Goal: Transaction & Acquisition: Purchase product/service

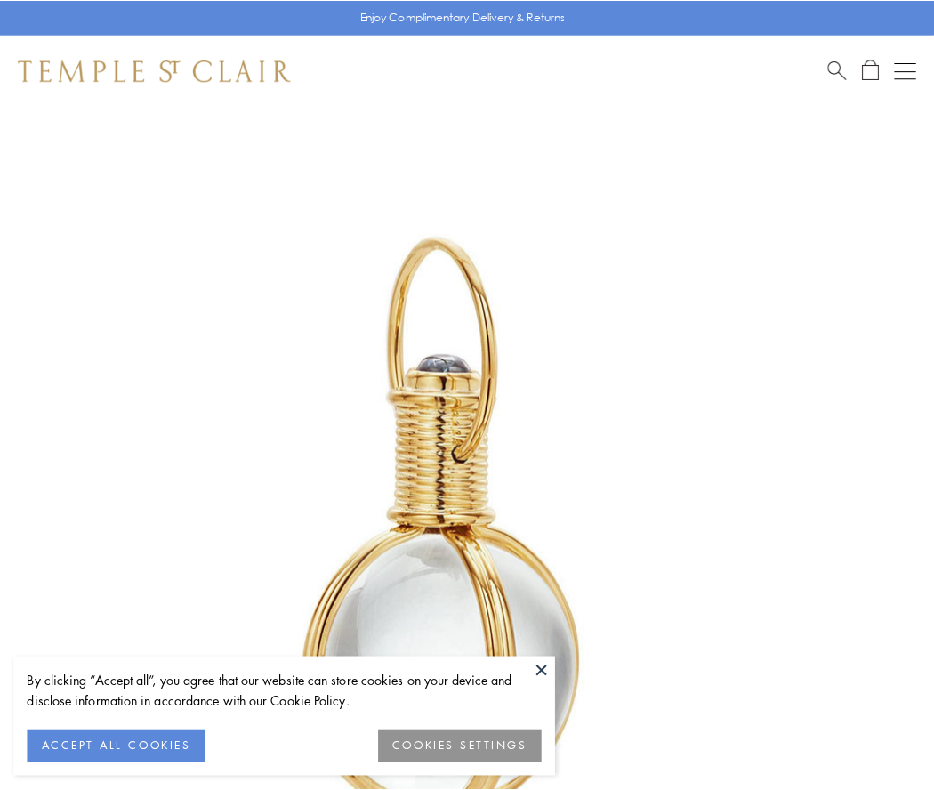
scroll to position [465, 0]
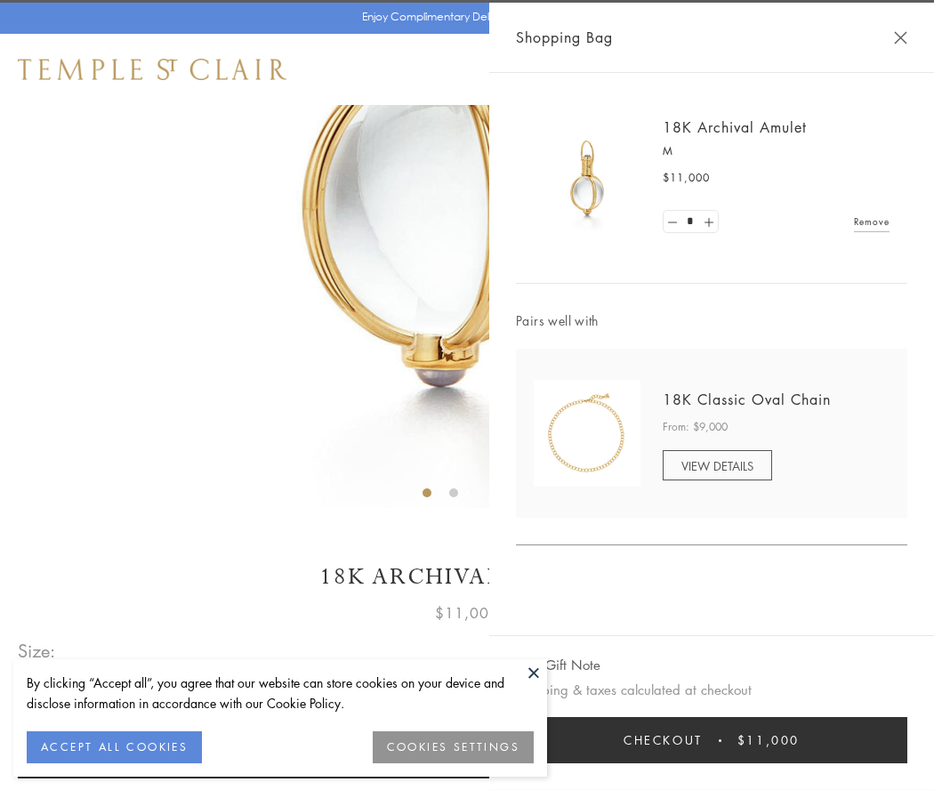
click at [712, 740] on button "Checkout $11,000" at bounding box center [712, 740] width 392 height 46
